Goal: Obtain resource: Obtain resource

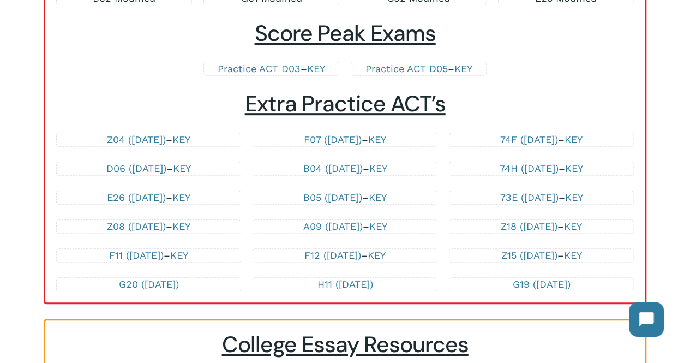
scroll to position [1251, 0]
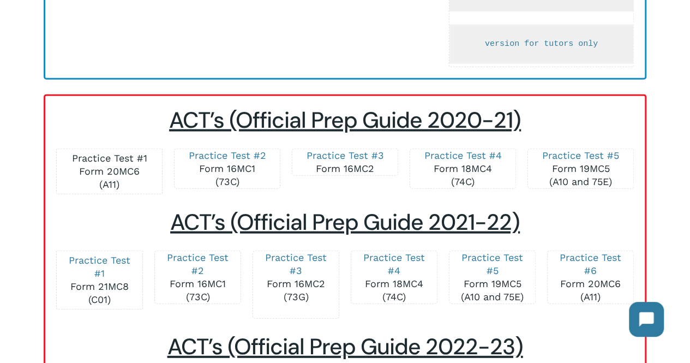
click at [136, 155] on link "Practice Test #1" at bounding box center [109, 157] width 75 height 11
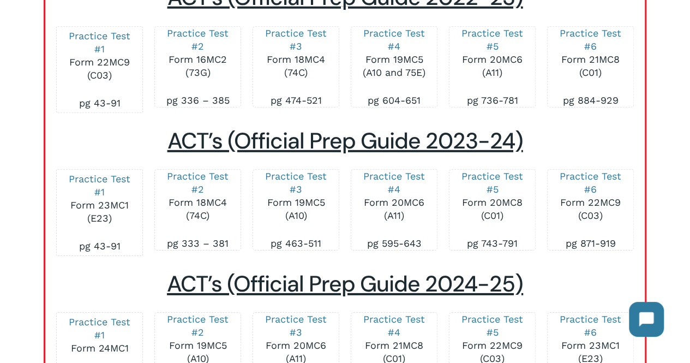
scroll to position [1651, 0]
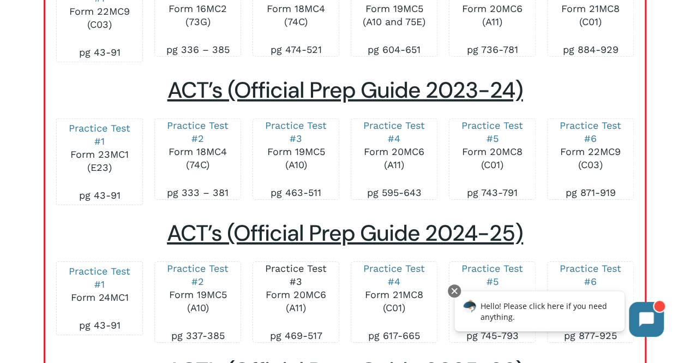
click at [300, 270] on link "Practice Test #3" at bounding box center [296, 274] width 62 height 25
